Goal: Task Accomplishment & Management: Manage account settings

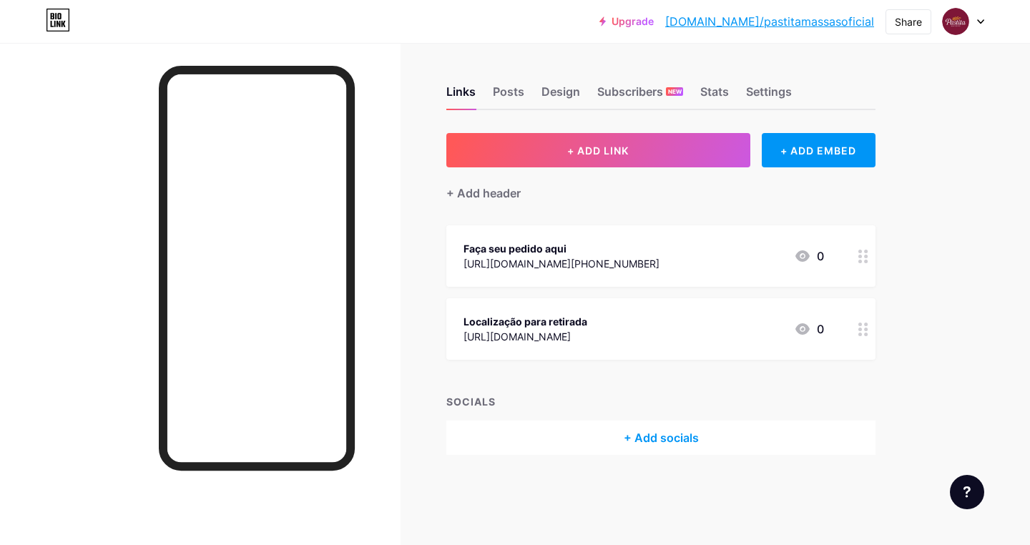
click at [980, 23] on icon at bounding box center [980, 21] width 7 height 5
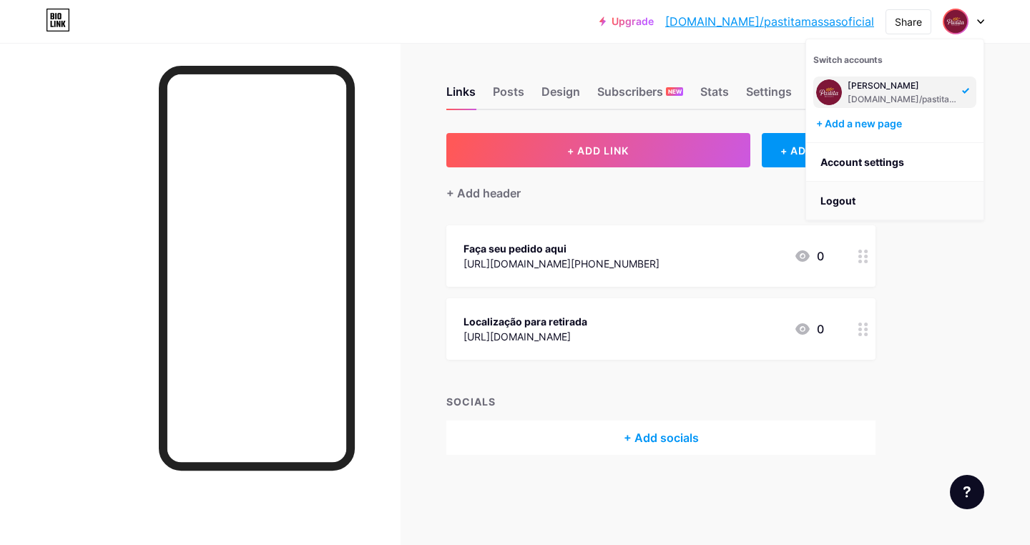
click at [878, 203] on li "Logout" at bounding box center [894, 201] width 177 height 39
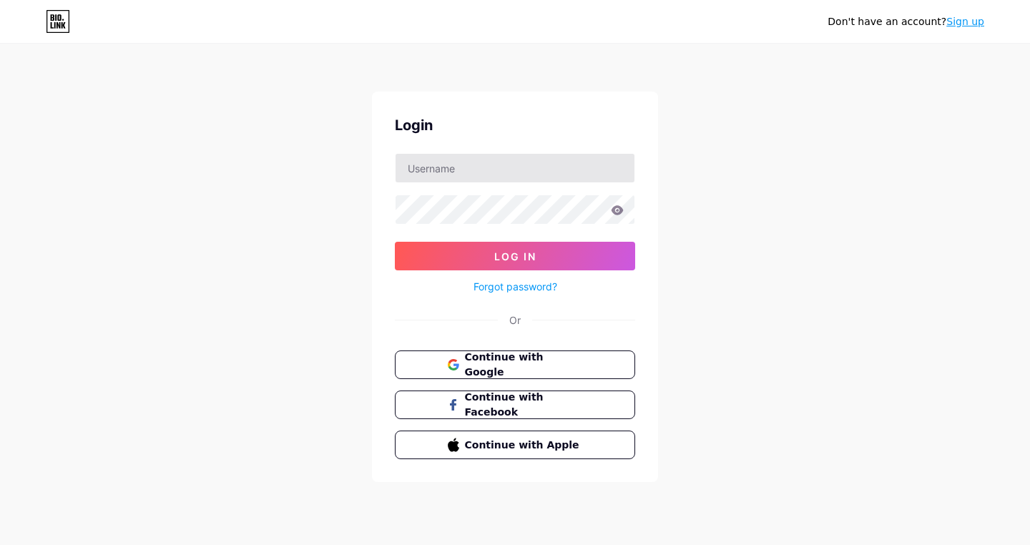
click at [445, 165] on input "text" at bounding box center [515, 168] width 239 height 29
click at [753, 239] on div "Don't have an account? Sign up Login Log In Forgot password? Or Continue with G…" at bounding box center [515, 264] width 1030 height 528
click at [456, 167] on input "text" at bounding box center [515, 168] width 239 height 29
click at [794, 205] on div "Don't have an account? Sign up Login pastitamassas Log In Forgot password? Or C…" at bounding box center [515, 264] width 1030 height 528
type input "pastitamassasoficial"
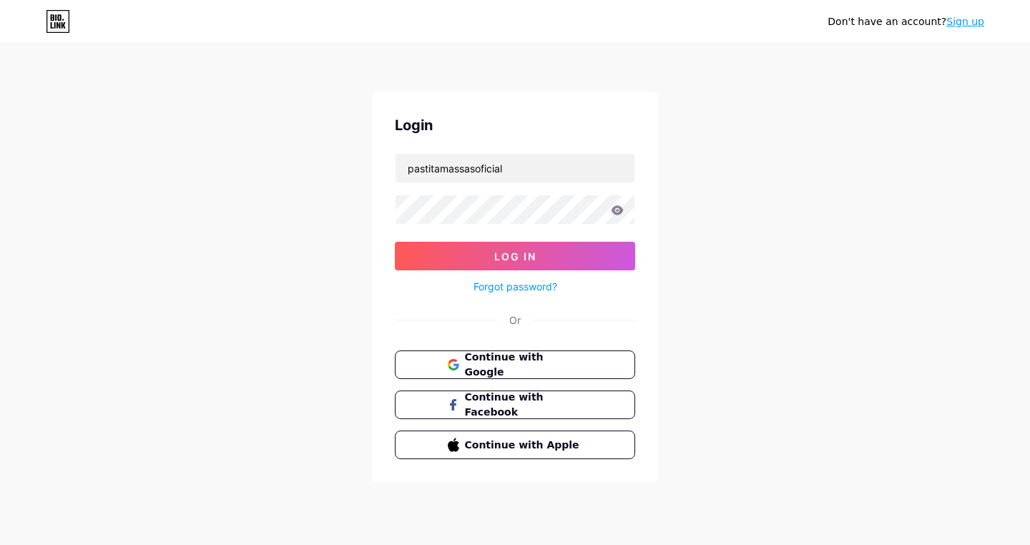
click at [515, 256] on button "Log In" at bounding box center [515, 256] width 240 height 29
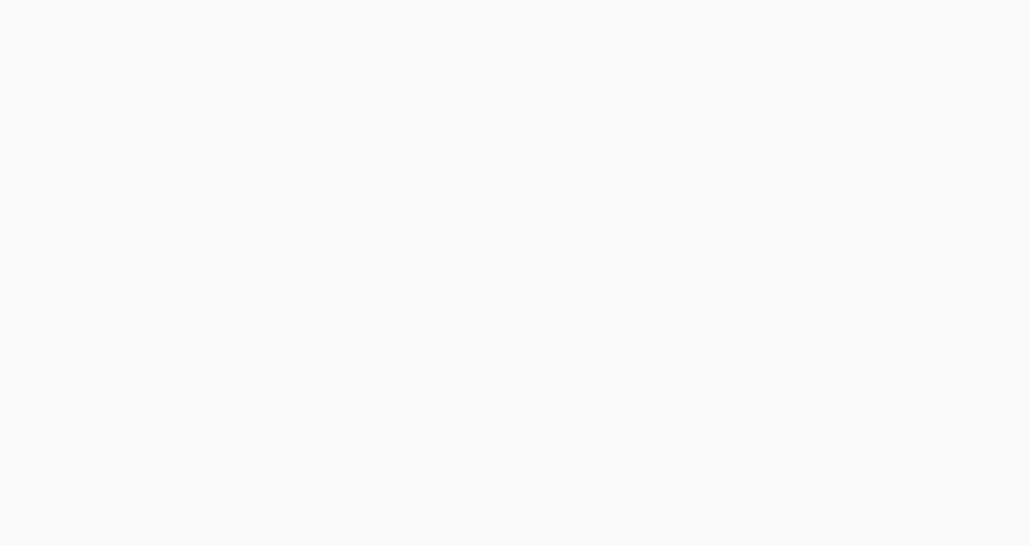
click at [619, 210] on div at bounding box center [515, 272] width 1030 height 545
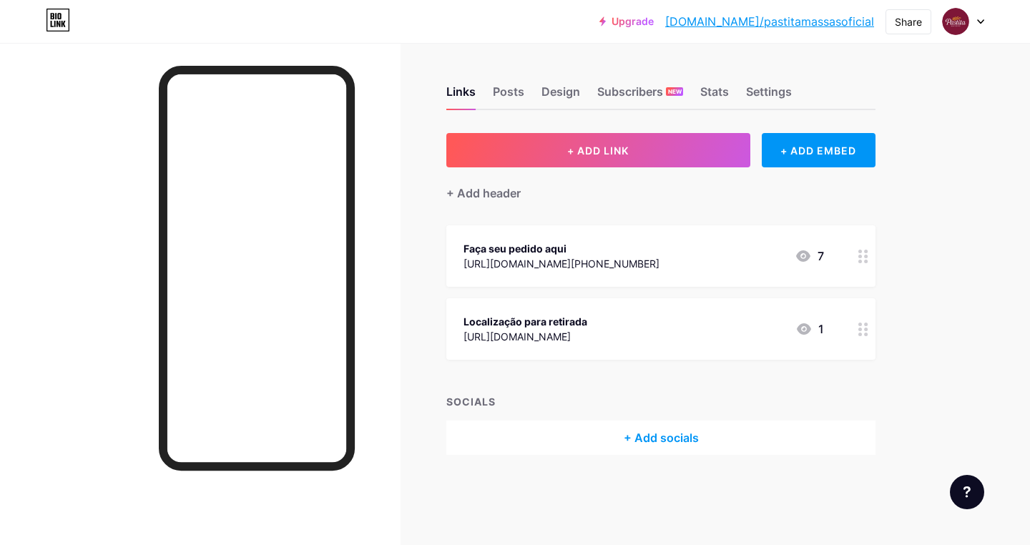
click at [980, 19] on icon at bounding box center [980, 21] width 7 height 5
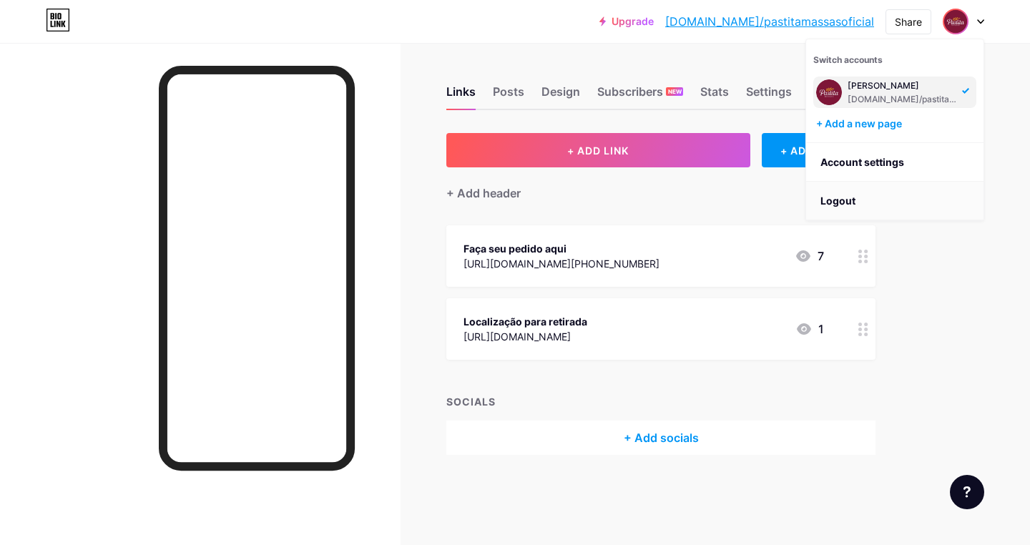
click at [911, 195] on li "Logout" at bounding box center [894, 201] width 177 height 39
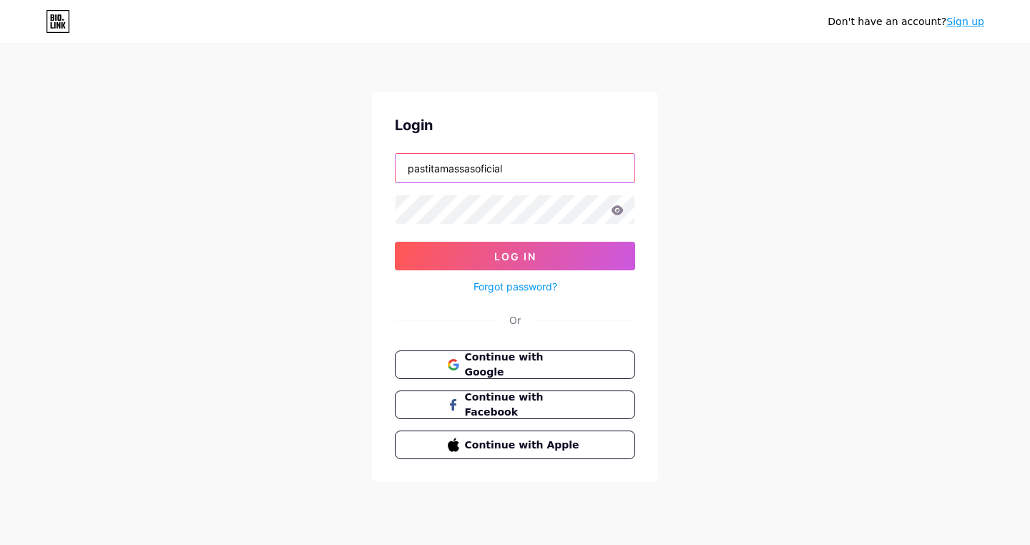
click at [512, 167] on input "pastitamassasoficial" at bounding box center [515, 168] width 239 height 29
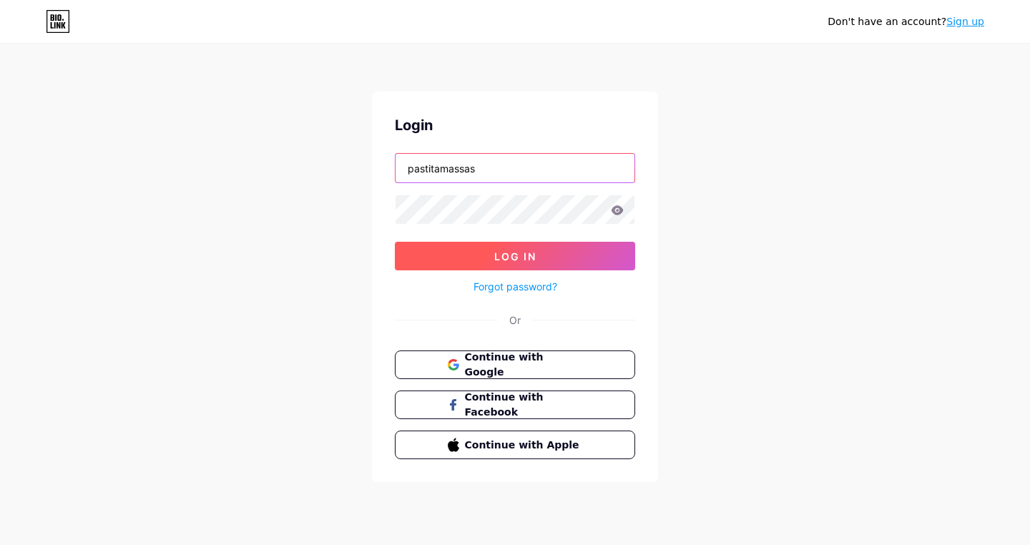
type input "pastitamassas"
click at [554, 258] on button "Log In" at bounding box center [515, 256] width 240 height 29
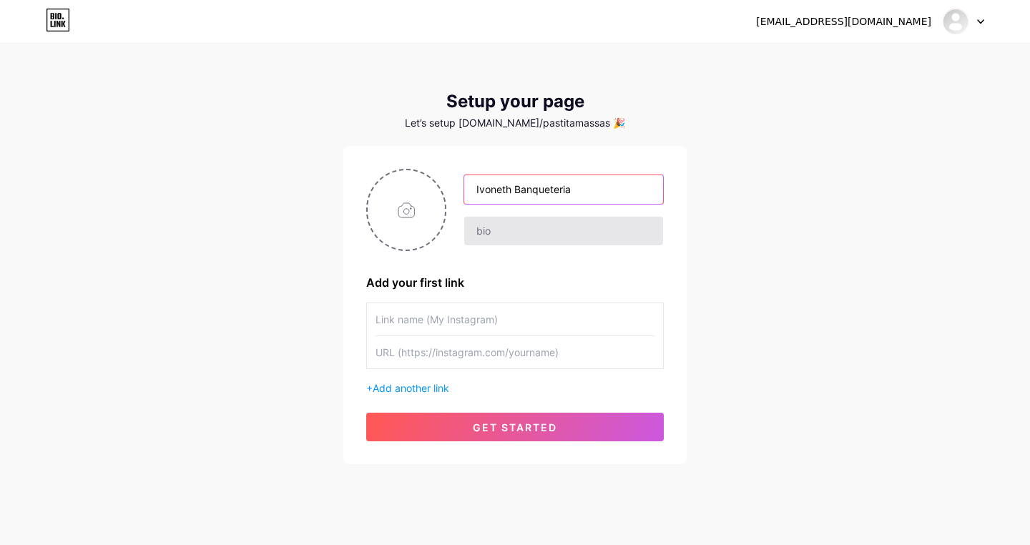
type input "Ivoneth Banqueteria"
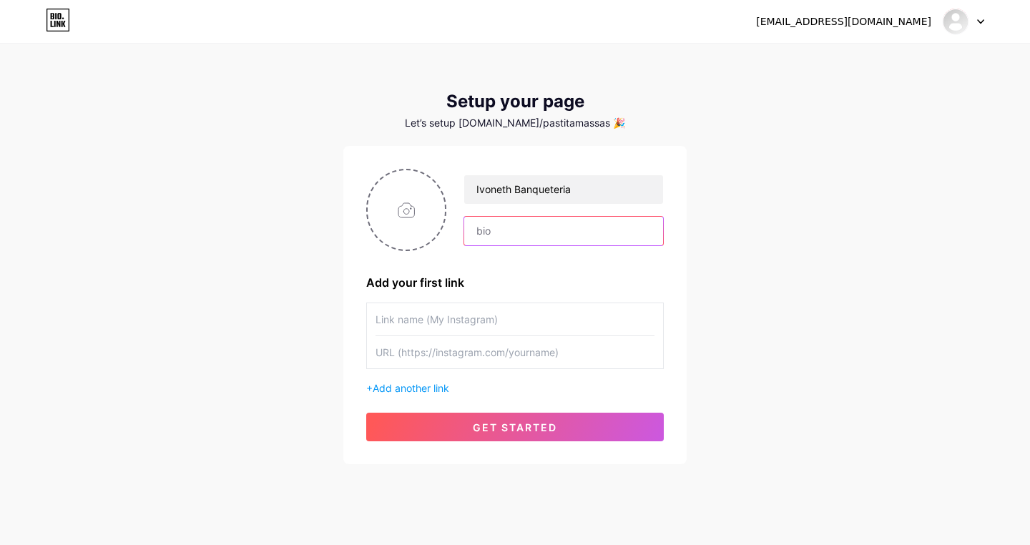
click at [509, 230] on input "text" at bounding box center [563, 231] width 199 height 29
paste input "ÚNICO buffet do [GEOGRAPHIC_DATA] com ISO 9001. ✨ Eventos de alto padrão em [GE…"
type input "ÚNICO buffet do [GEOGRAPHIC_DATA] com ISO 9001. ✨ Eventos de alto padrão em [GE…"
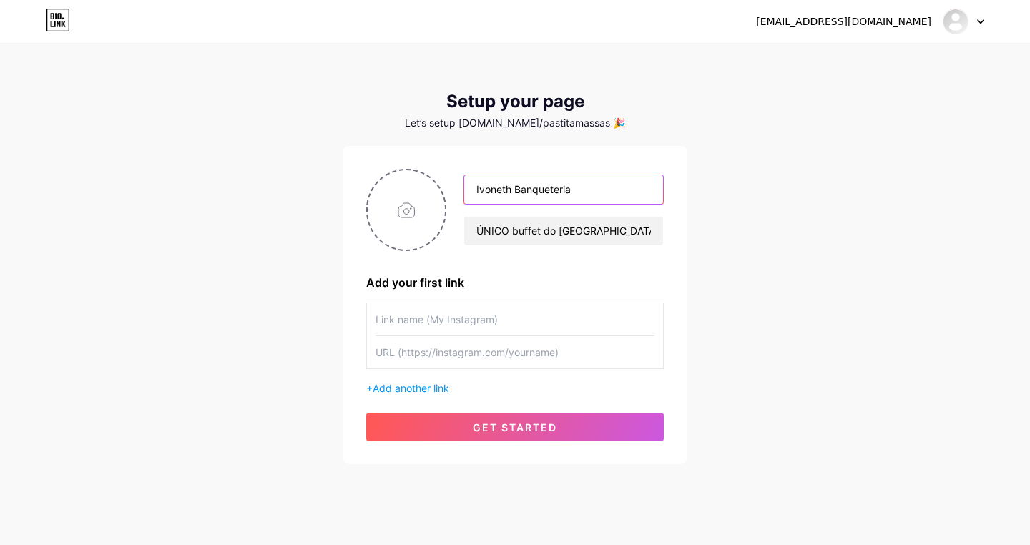
click at [587, 182] on input "Ivoneth Banqueteria" at bounding box center [563, 189] width 199 height 29
drag, startPoint x: 581, startPoint y: 186, endPoint x: 411, endPoint y: 187, distance: 169.5
click at [411, 187] on div "Ivoneth Banqueteria ÚNICO buffet do [GEOGRAPHIC_DATA] com ISO 9001. ✨ Eventos d…" at bounding box center [515, 210] width 298 height 82
click at [391, 319] on input "text" at bounding box center [515, 319] width 279 height 32
paste input "Ivoneth Banqueteria"
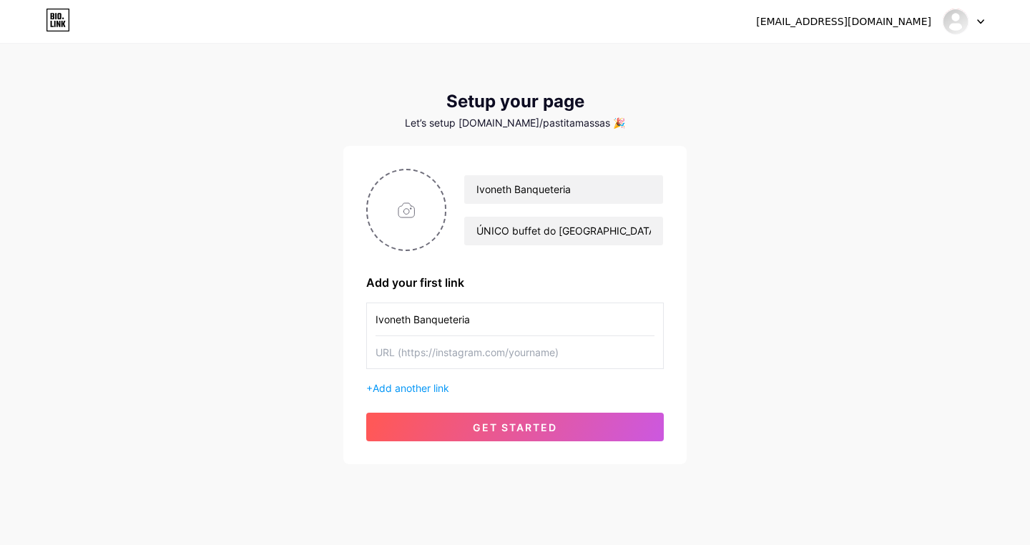
type input "Ivoneth Banqueteria"
click at [441, 352] on input "text" at bounding box center [515, 352] width 279 height 32
paste input "[URL][DOMAIN_NAME]"
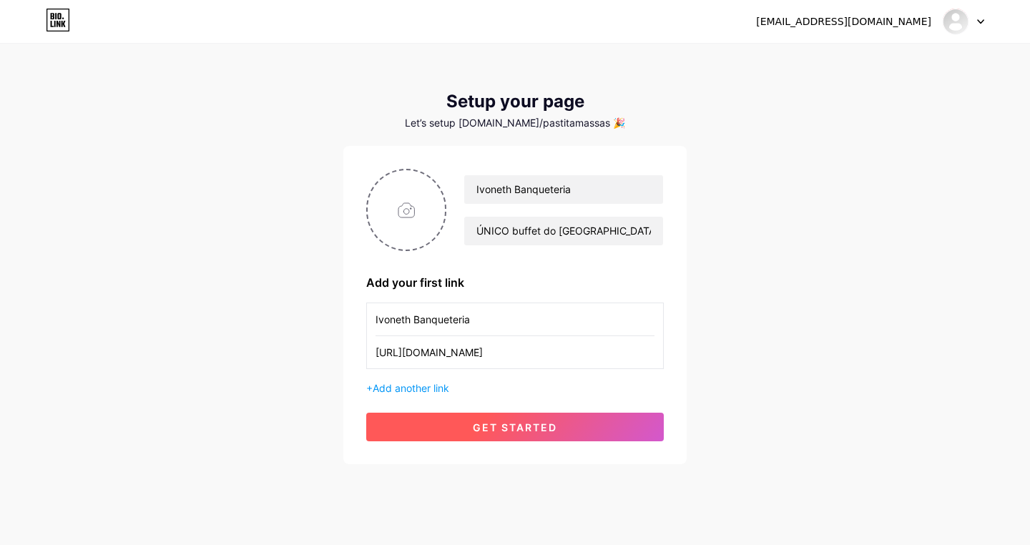
type input "[URL][DOMAIN_NAME]"
click at [526, 431] on span "get started" at bounding box center [515, 427] width 84 height 12
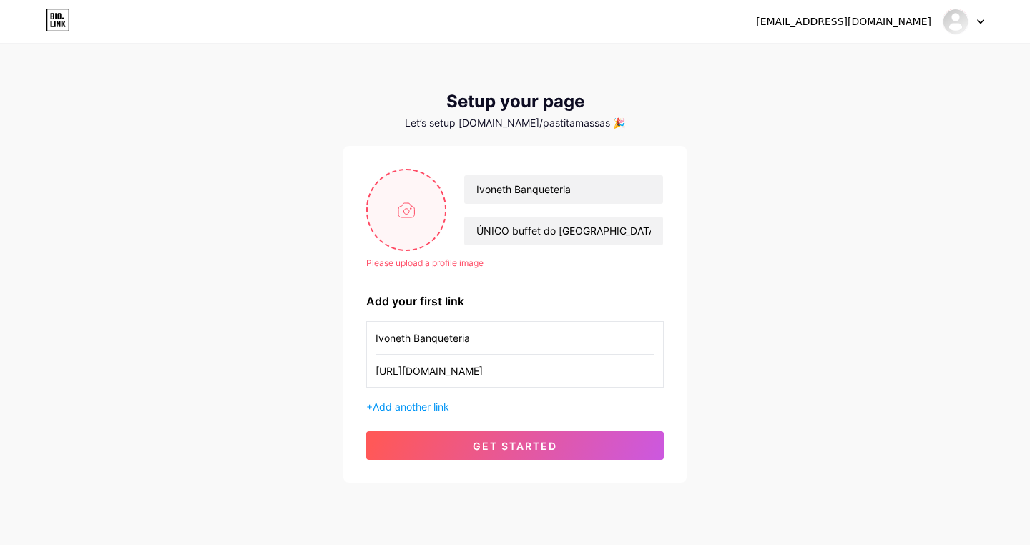
click at [400, 207] on input "file" at bounding box center [406, 209] width 77 height 79
type input "C:\fakepath\Avatar-Chef-[PERSON_NAME].jpg"
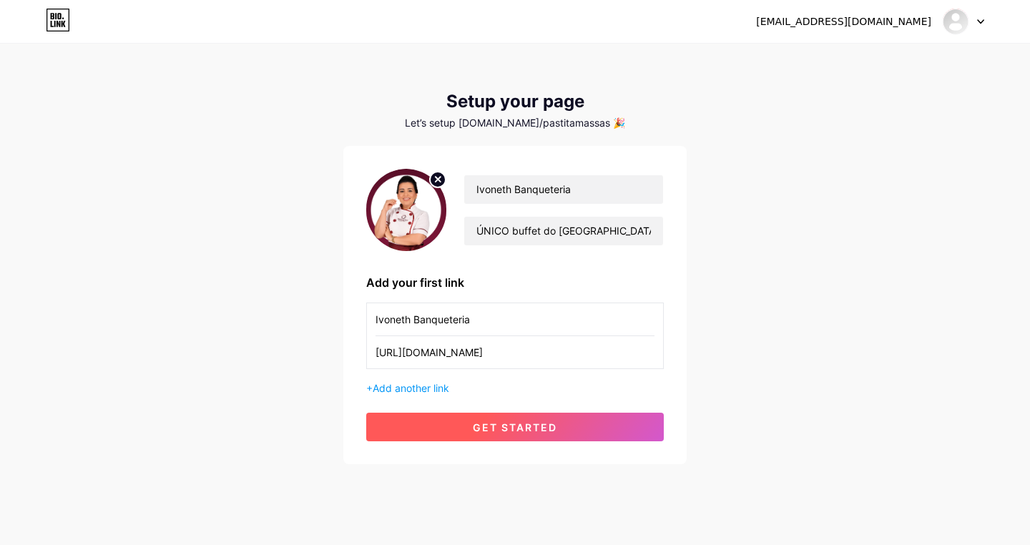
click at [579, 426] on button "get started" at bounding box center [515, 427] width 298 height 29
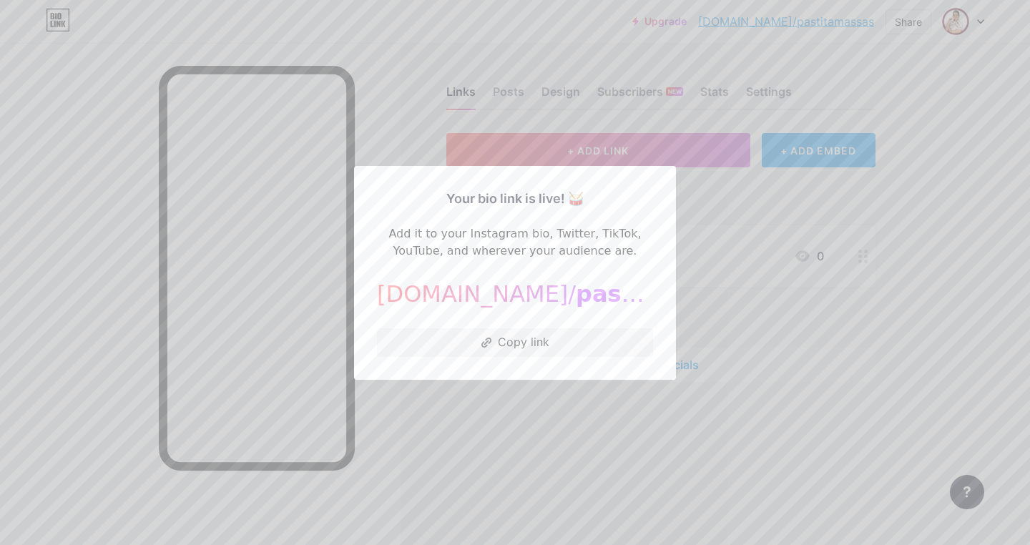
click at [627, 418] on div at bounding box center [515, 272] width 1030 height 545
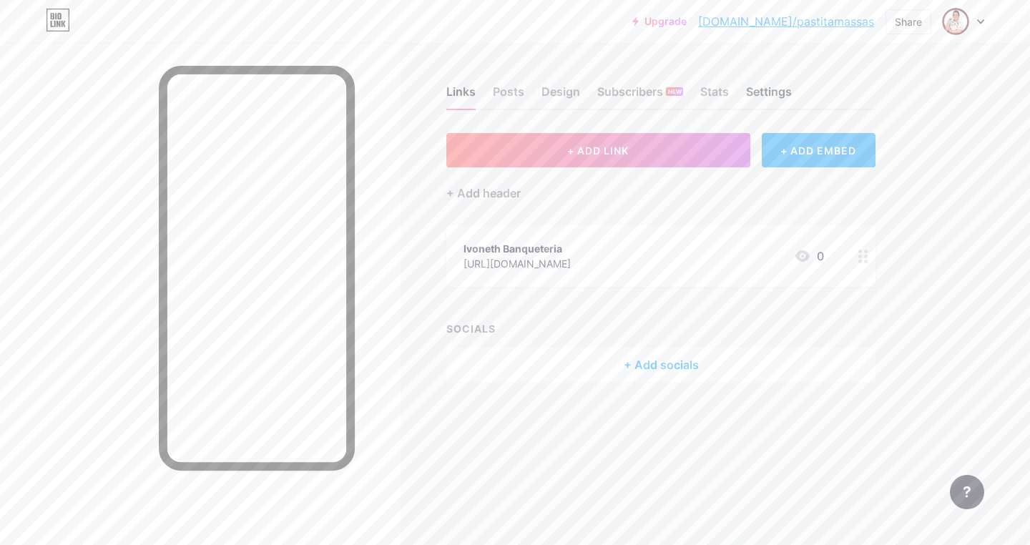
click at [775, 93] on div "Settings" at bounding box center [769, 96] width 46 height 26
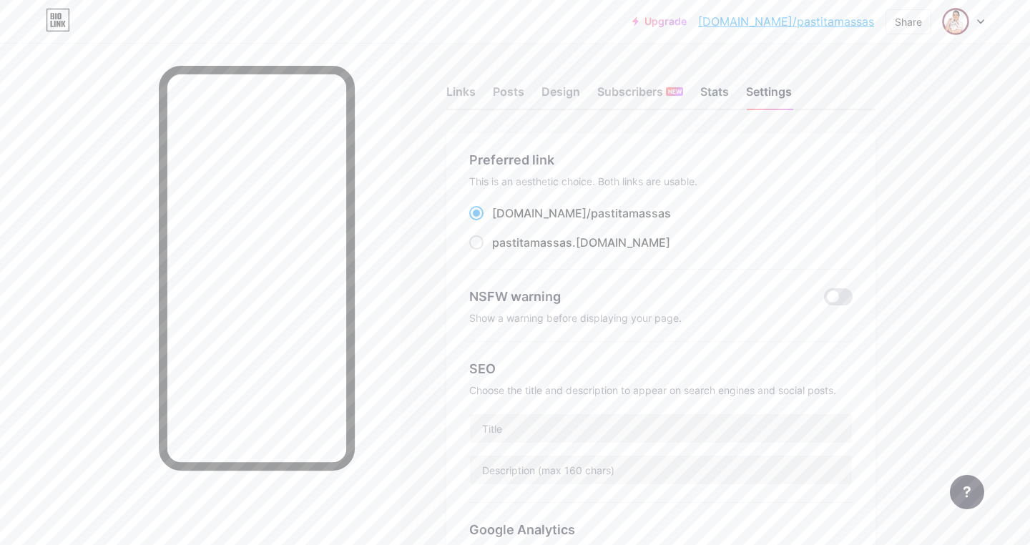
click at [715, 89] on div "Stats" at bounding box center [714, 96] width 29 height 26
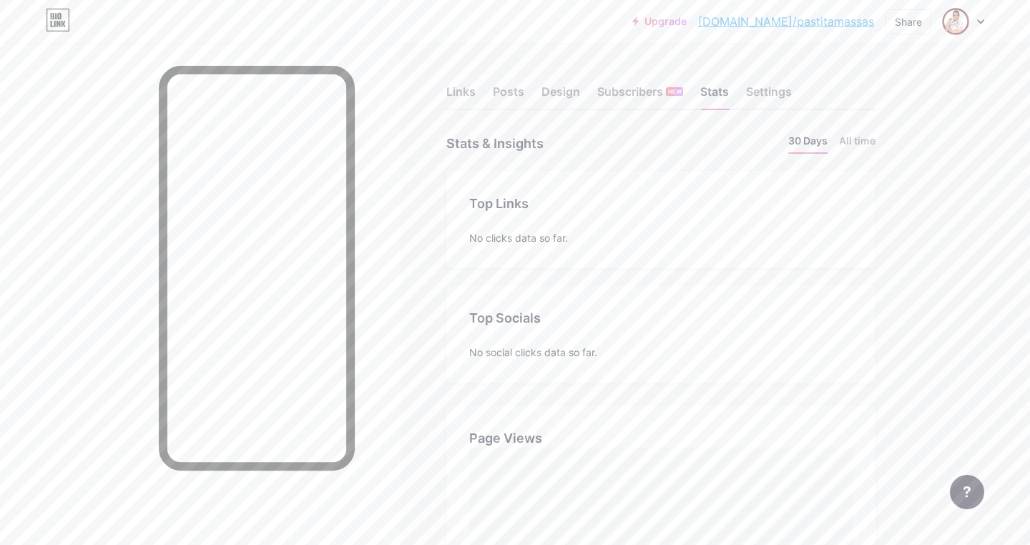
scroll to position [545, 1030]
click at [640, 89] on div "Subscribers NEW" at bounding box center [640, 96] width 86 height 26
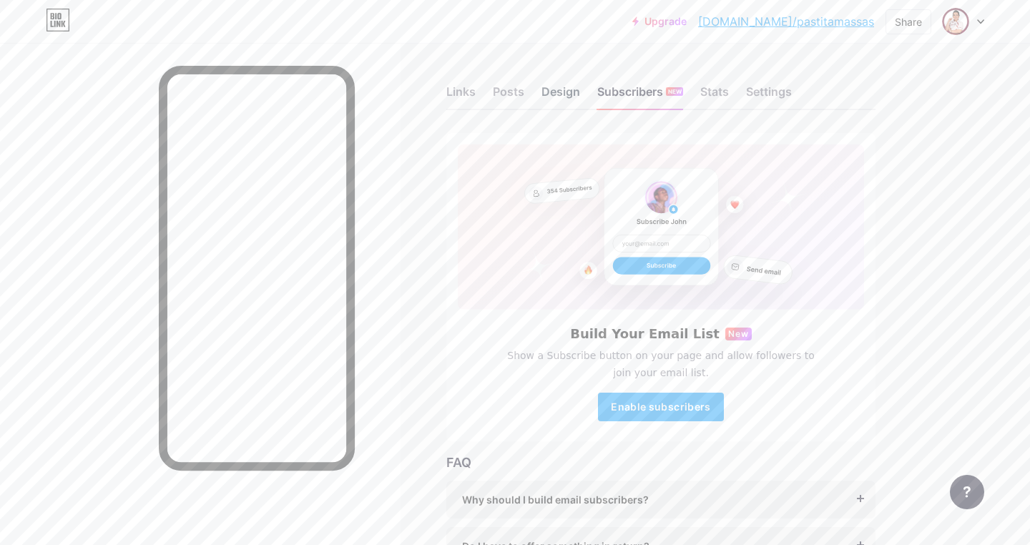
click at [557, 89] on div "Design" at bounding box center [561, 96] width 39 height 26
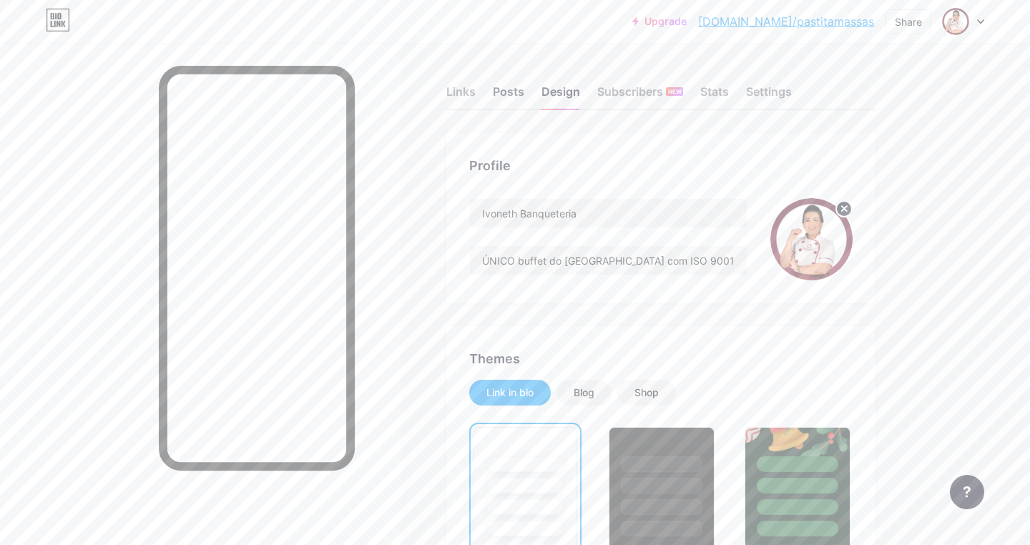
click at [511, 89] on div "Posts" at bounding box center [508, 96] width 31 height 26
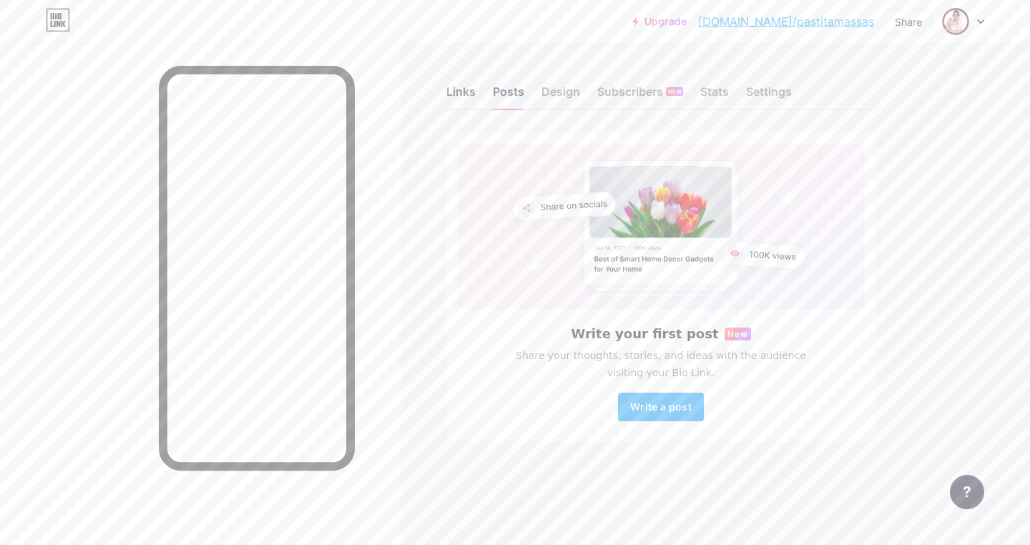
click at [464, 95] on div "Links" at bounding box center [460, 96] width 29 height 26
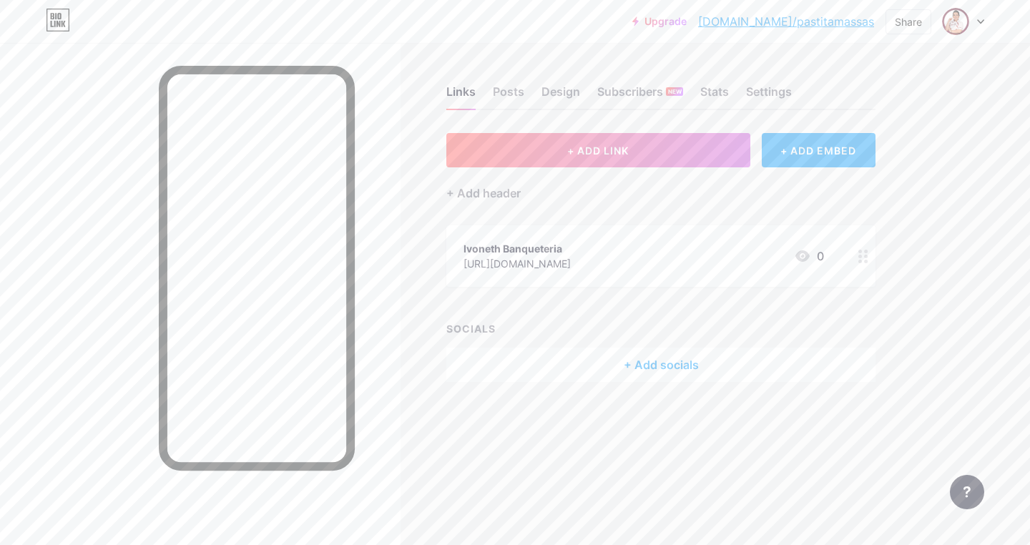
click at [981, 18] on div at bounding box center [963, 22] width 41 height 26
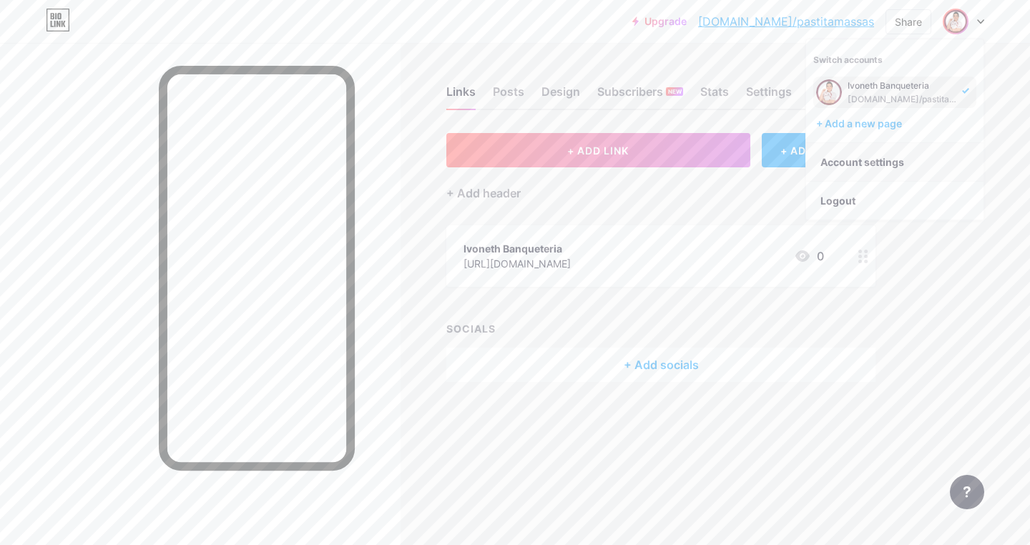
click at [926, 162] on link "Account settings" at bounding box center [894, 162] width 177 height 39
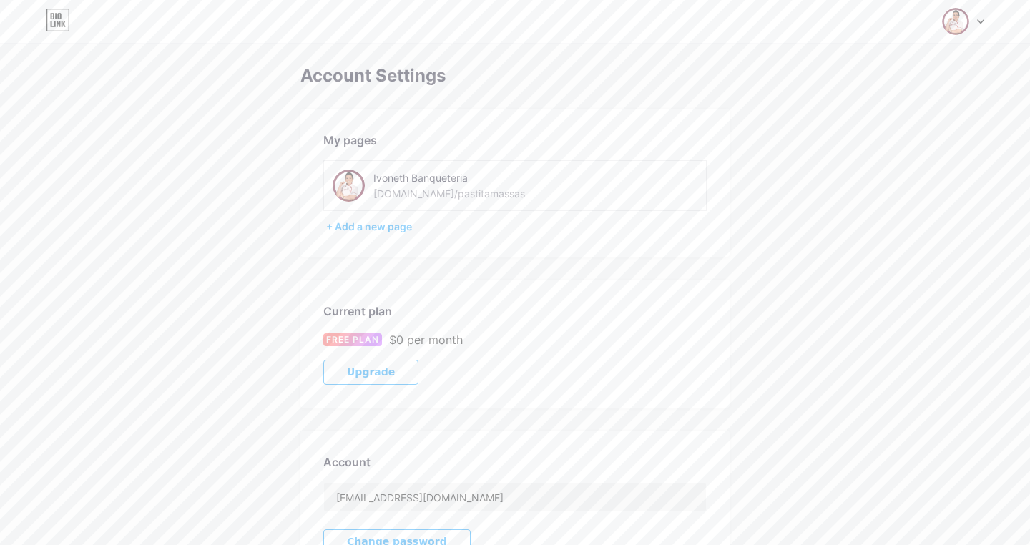
click at [454, 192] on div "[DOMAIN_NAME]/pastitamassas" at bounding box center [449, 193] width 152 height 15
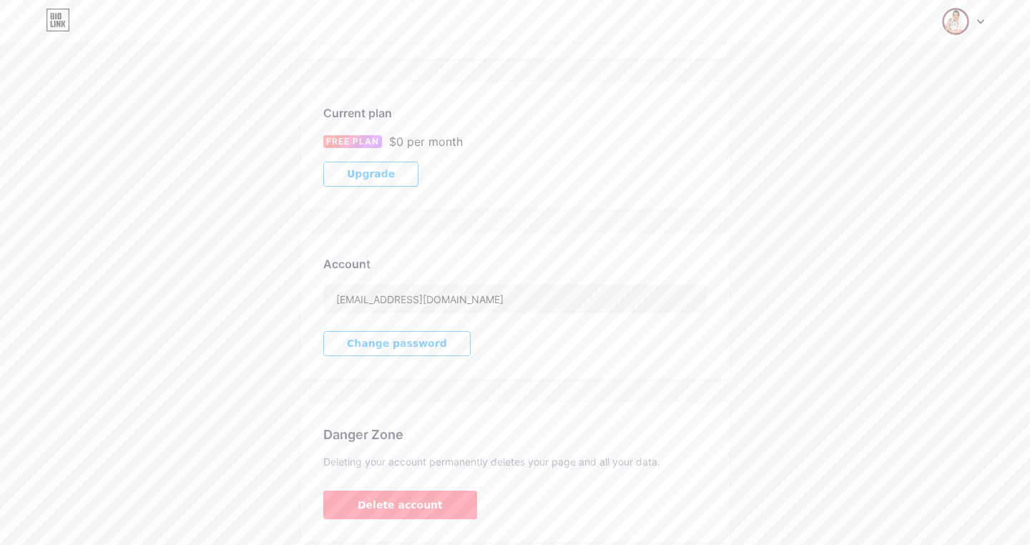
scroll to position [200, 0]
click at [481, 300] on input "[EMAIL_ADDRESS][DOMAIN_NAME]" at bounding box center [515, 297] width 382 height 29
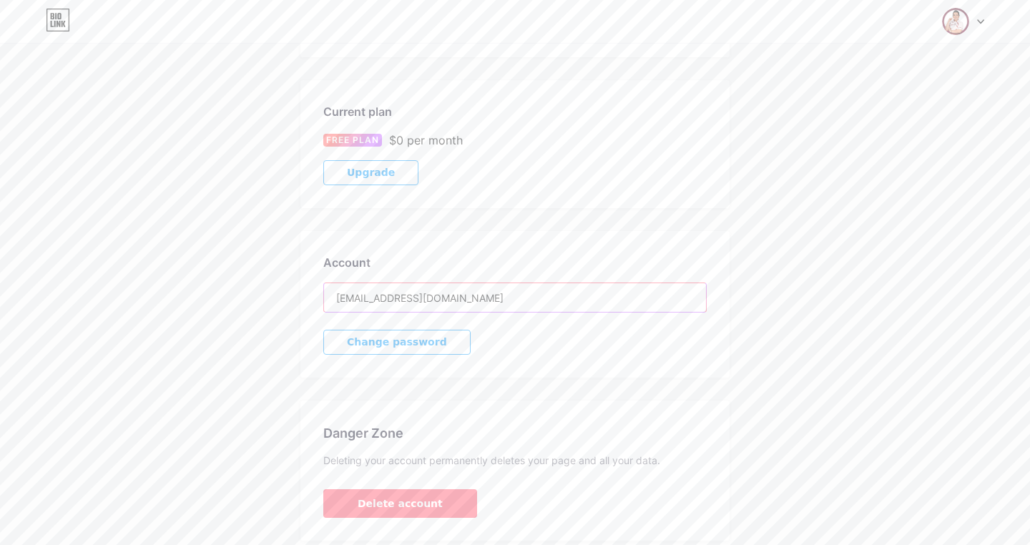
click at [481, 300] on input "[EMAIL_ADDRESS][DOMAIN_NAME]" at bounding box center [515, 297] width 382 height 29
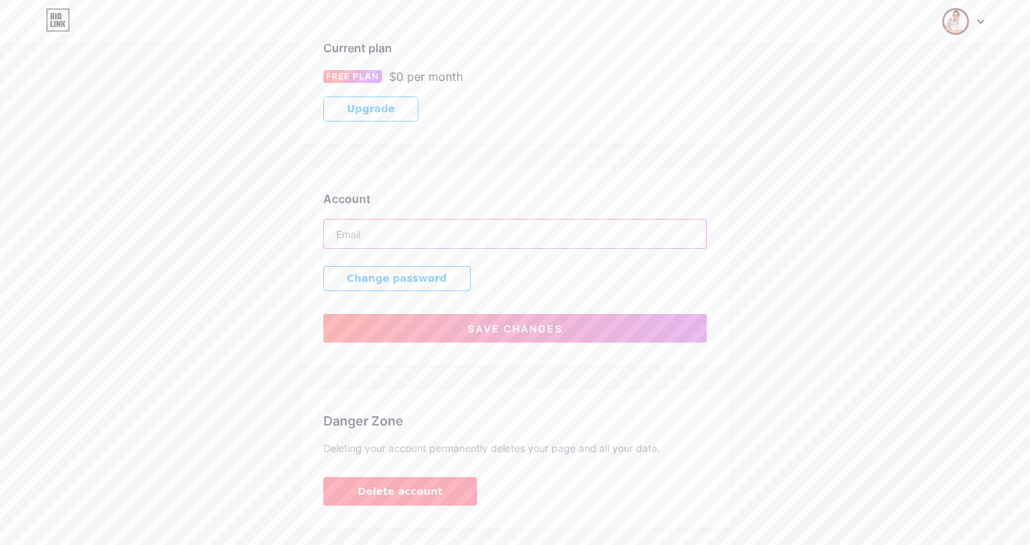
scroll to position [280, 0]
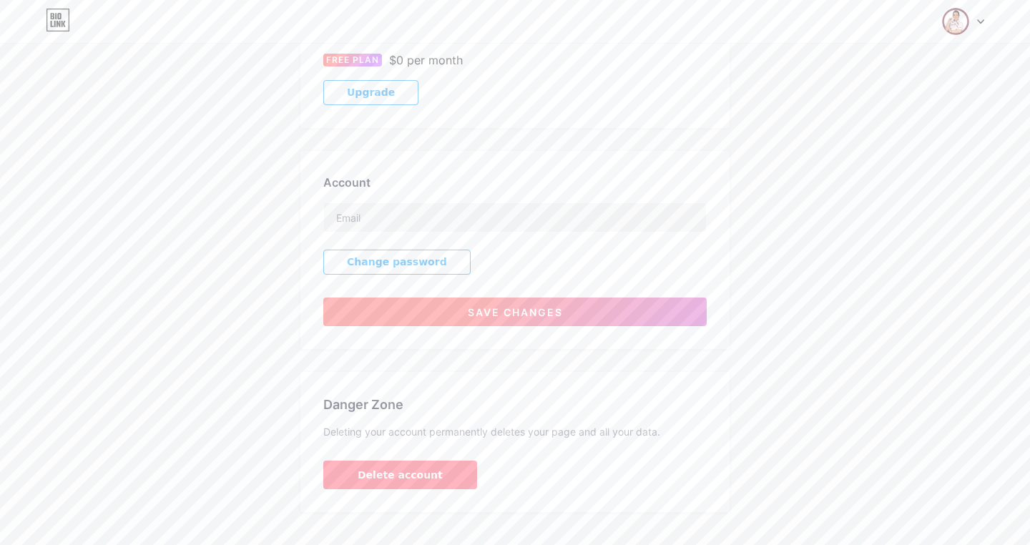
click at [532, 317] on span "Save changes" at bounding box center [515, 312] width 95 height 12
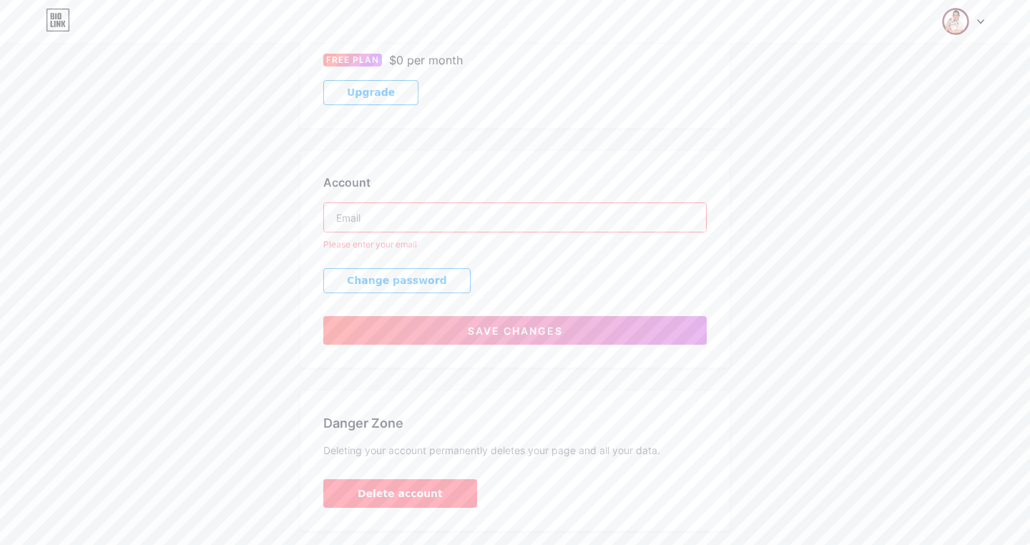
click at [373, 216] on input "text" at bounding box center [515, 217] width 382 height 29
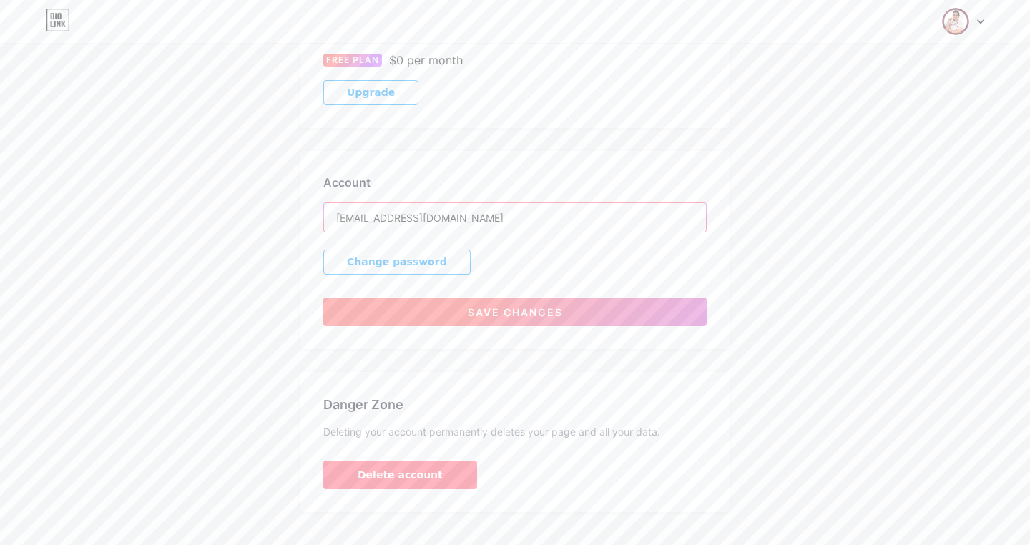
type input "[EMAIL_ADDRESS][DOMAIN_NAME]"
click at [510, 314] on span "Save changes" at bounding box center [515, 312] width 95 height 12
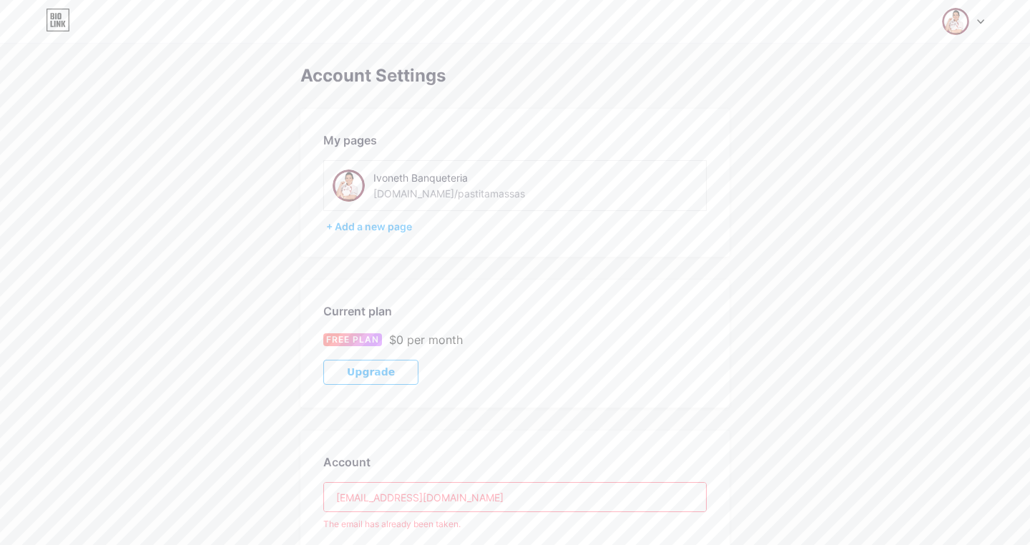
scroll to position [0, 0]
click at [390, 228] on div "+ Add a new page" at bounding box center [516, 227] width 381 height 14
